Goal: Information Seeking & Learning: Learn about a topic

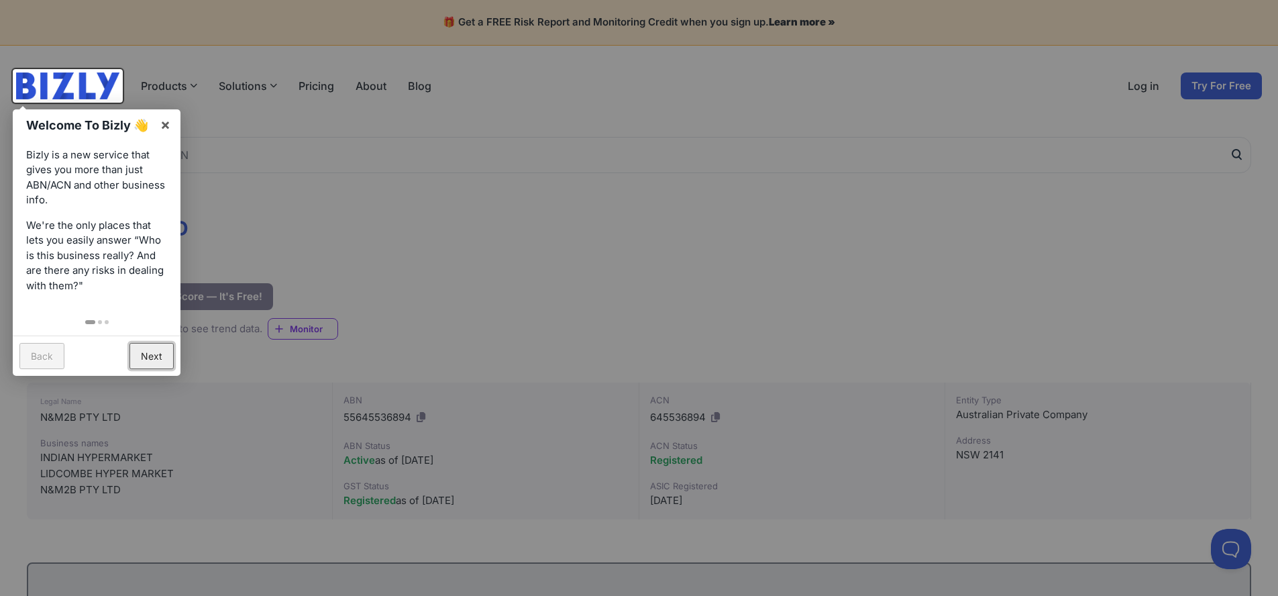
click at [135, 360] on link "Next" at bounding box center [151, 356] width 44 height 26
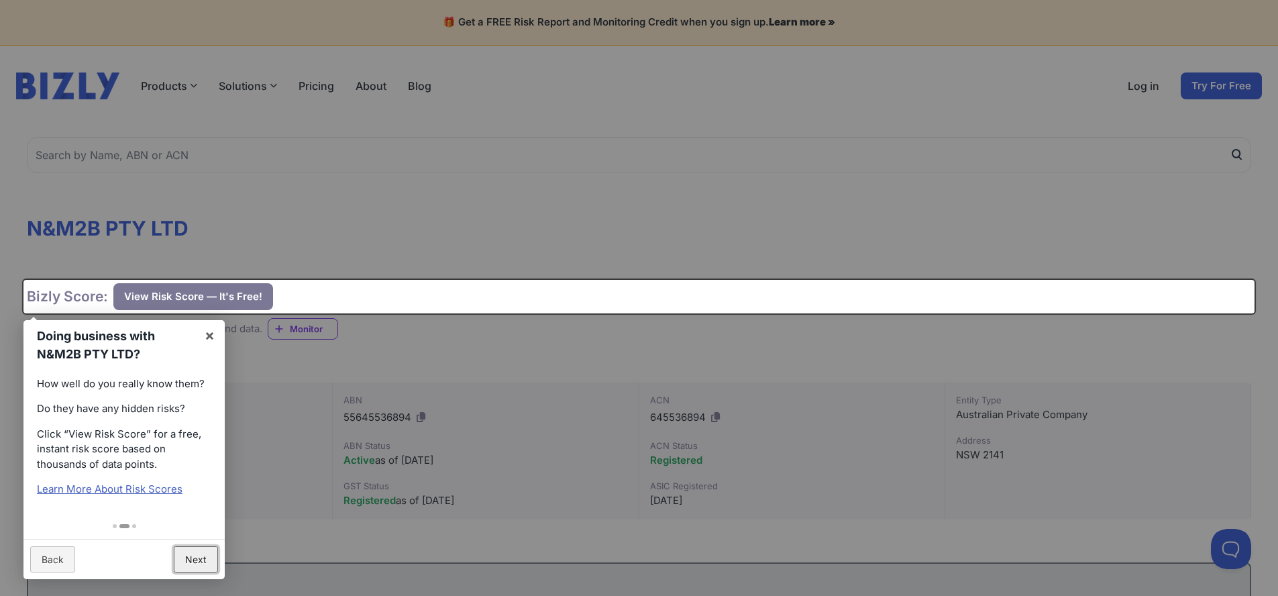
click at [203, 560] on link "Next" at bounding box center [196, 559] width 44 height 26
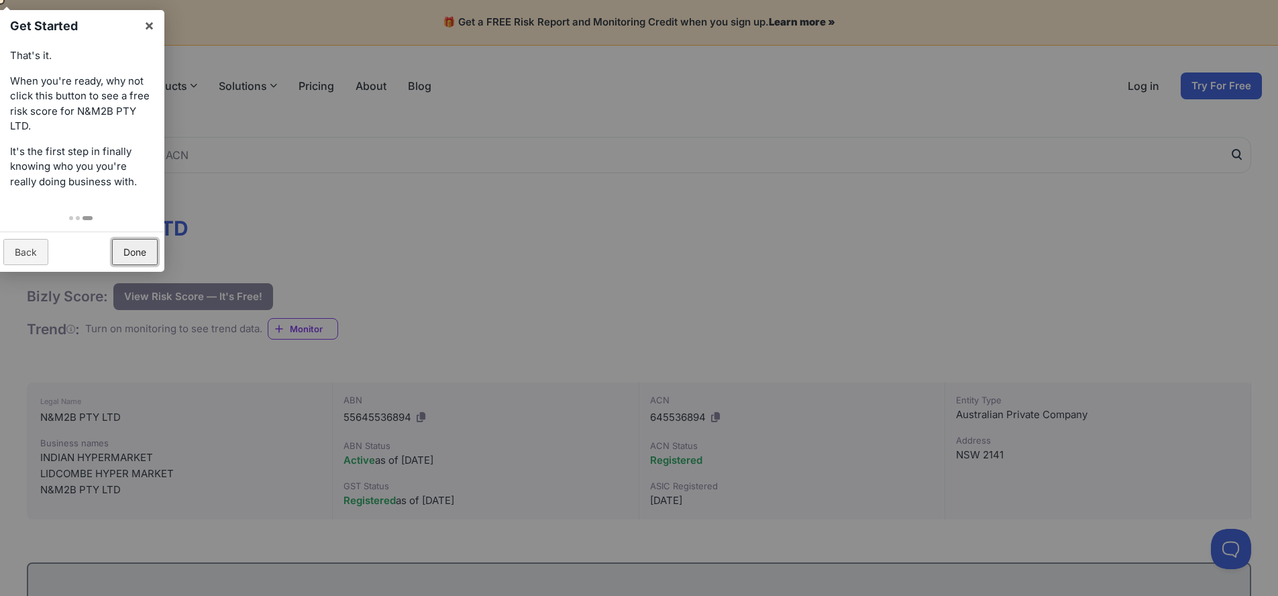
click at [125, 239] on link "Done" at bounding box center [135, 252] width 46 height 26
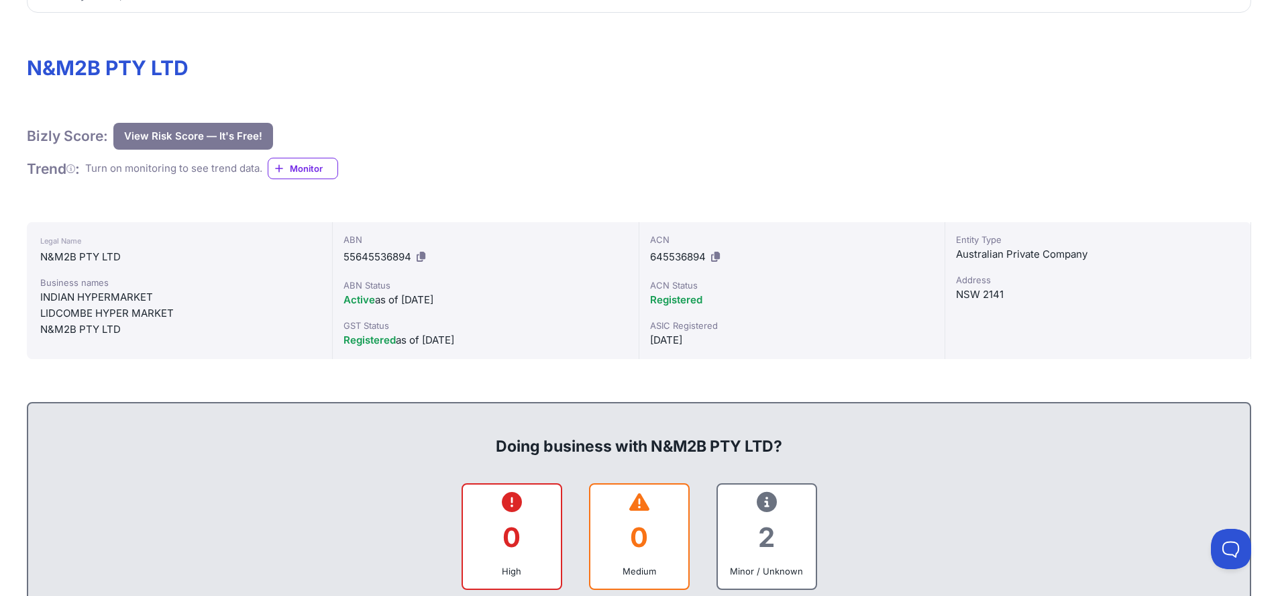
scroll to position [161, 0]
click at [70, 295] on div "INDIAN HYPERMARKET" at bounding box center [179, 296] width 278 height 16
copy div "INDIAN HYPERMARKET"
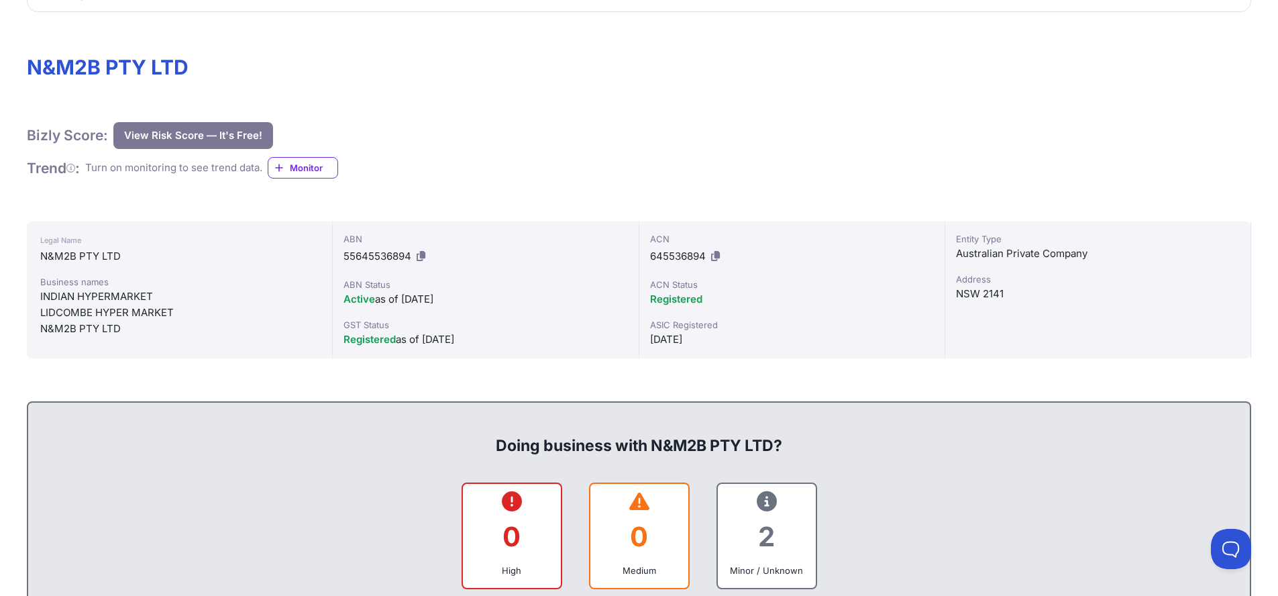
click at [72, 316] on div "LIDCOMBE HYPER MARKET" at bounding box center [179, 313] width 278 height 16
copy div "LIDCOMBE HYPER MARKET"
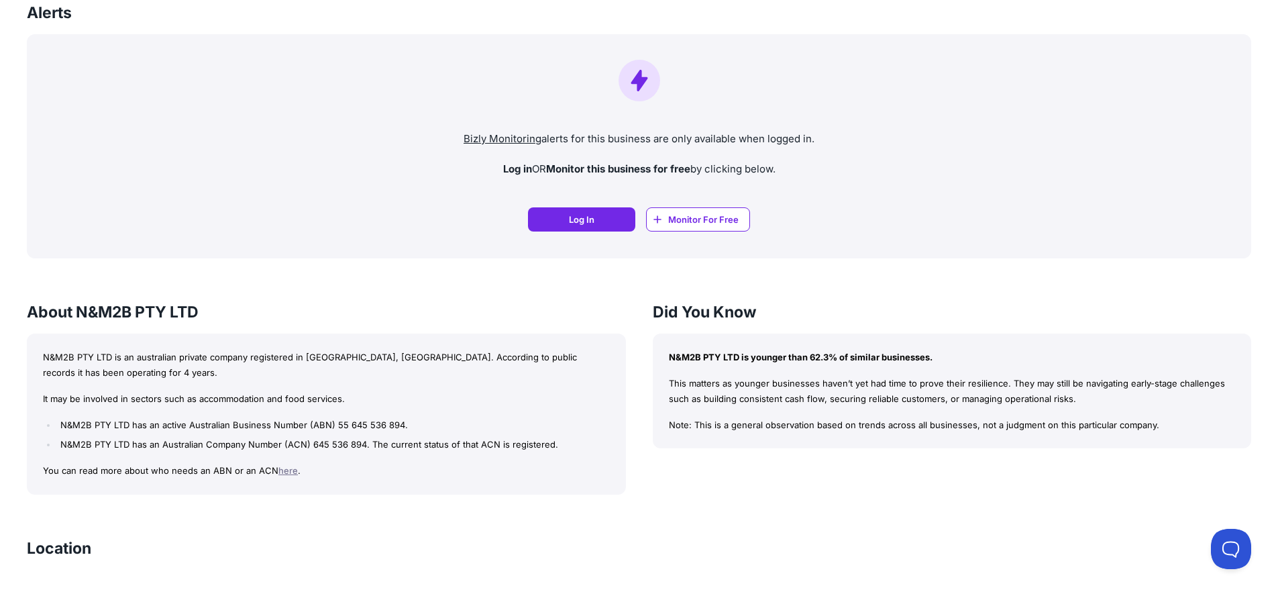
scroll to position [1047, 0]
